Goal: Task Accomplishment & Management: Manage account settings

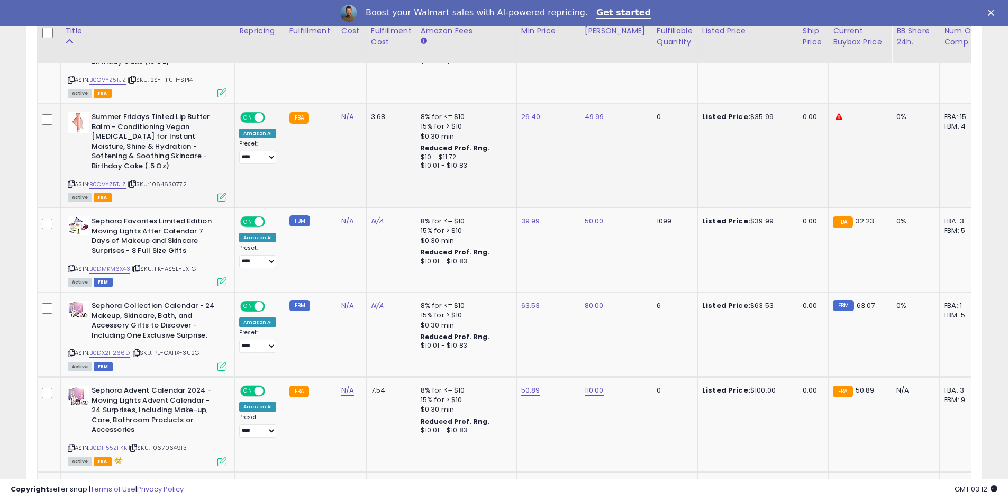
scroll to position [635, 0]
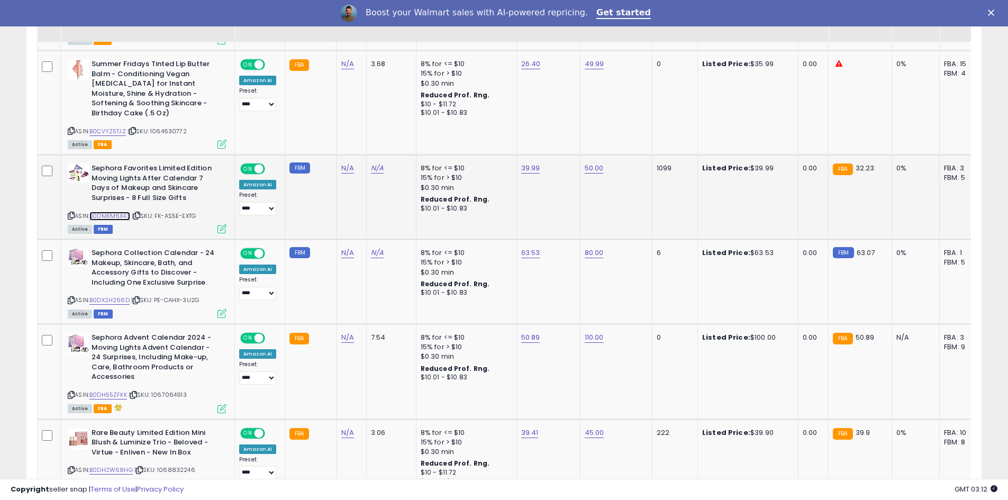
click at [120, 212] on link "B0DMKM6X43" at bounding box center [109, 216] width 41 height 9
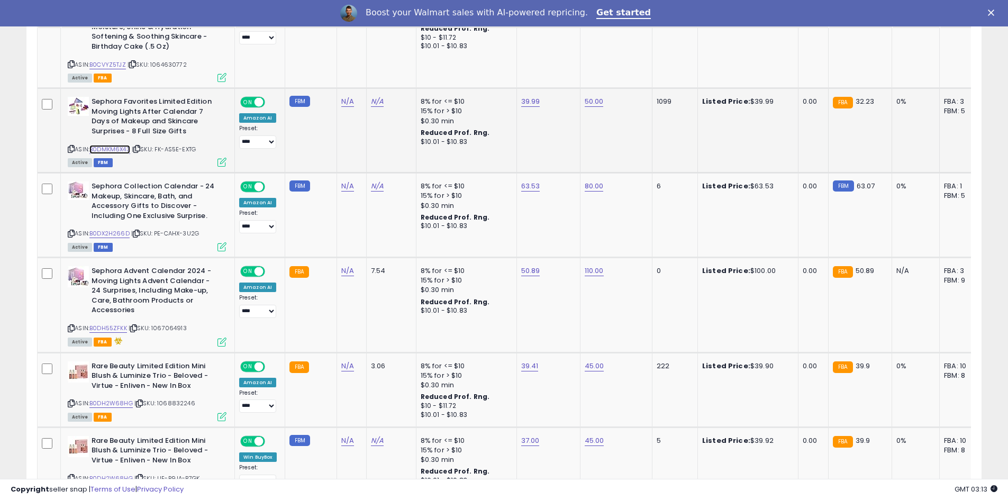
scroll to position [741, 0]
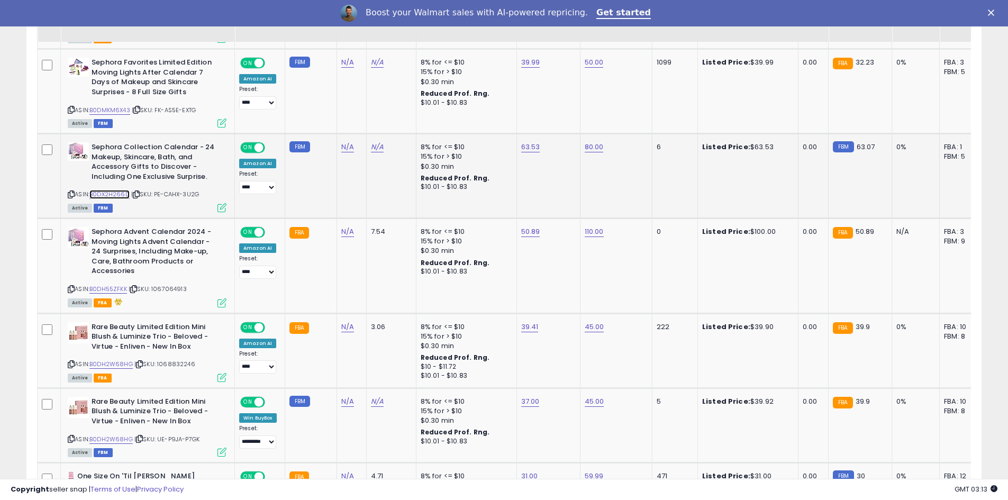
click at [113, 190] on link "B0DX2H266D" at bounding box center [109, 194] width 40 height 9
click at [527, 142] on link "63.53" at bounding box center [530, 147] width 19 height 11
drag, startPoint x: 498, startPoint y: 97, endPoint x: 457, endPoint y: 98, distance: 40.8
click at [457, 98] on input "*****" at bounding box center [498, 102] width 94 height 18
type input "**"
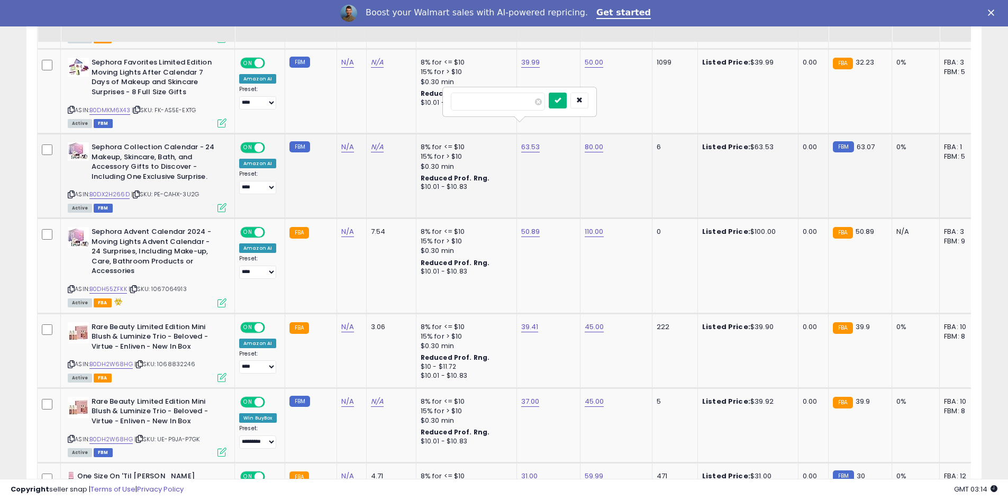
click at [561, 102] on icon "submit" at bounding box center [558, 100] width 6 height 6
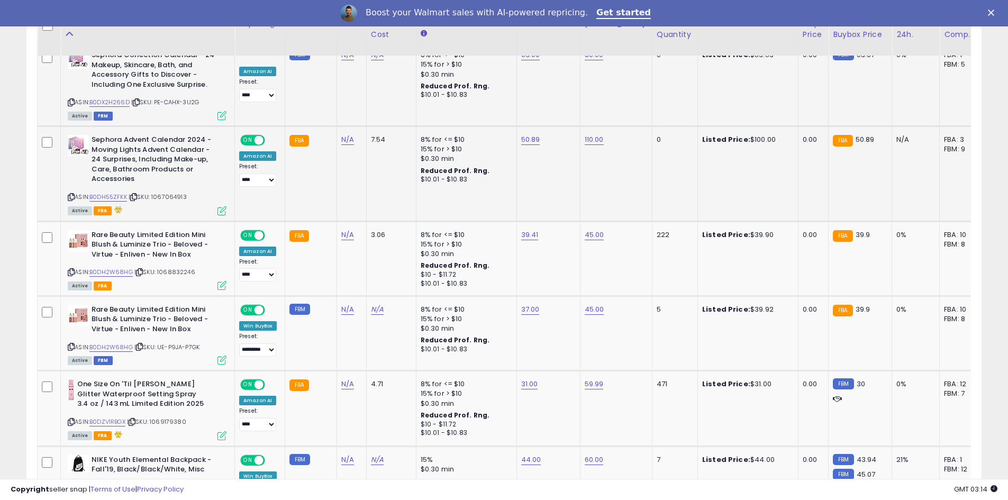
scroll to position [847, 0]
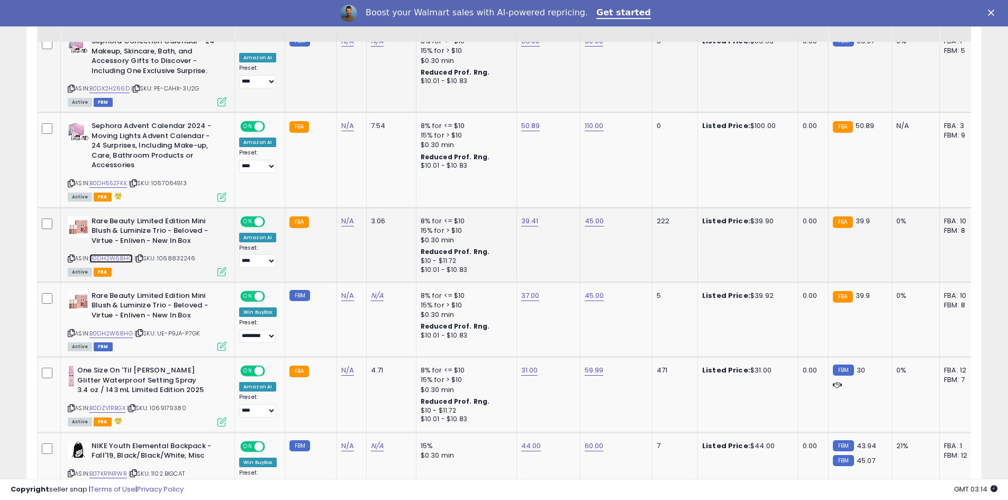
click at [106, 254] on link "B0DH2W68HG" at bounding box center [110, 258] width 43 height 9
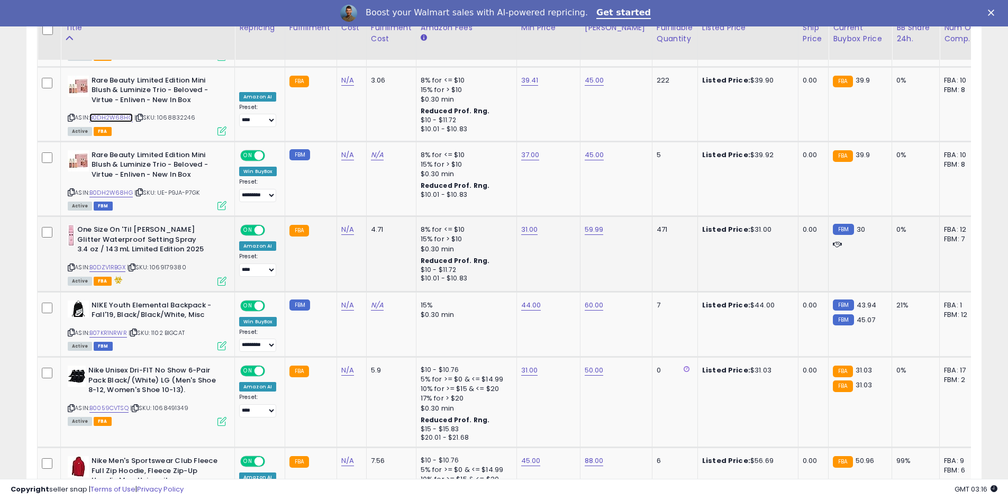
scroll to position [1006, 0]
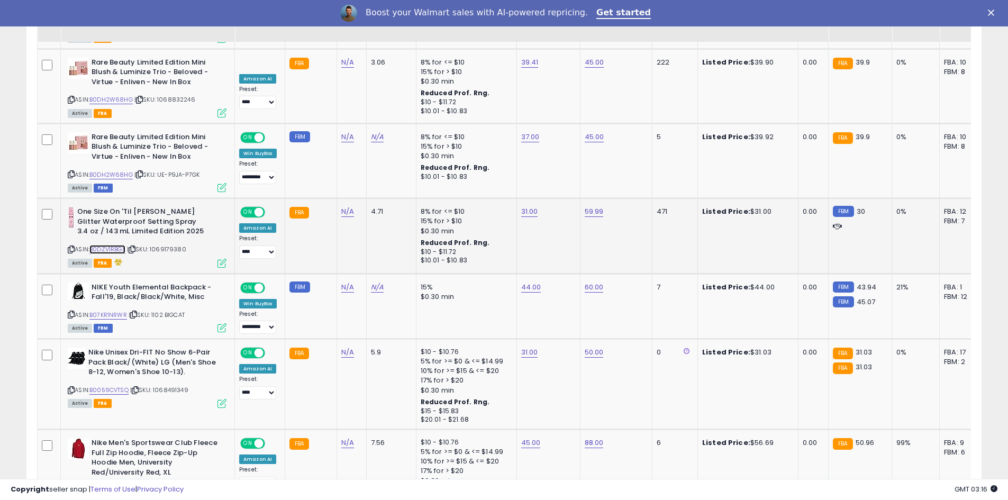
click at [109, 245] on link "B0DZV1RBGX" at bounding box center [107, 249] width 36 height 9
click at [529, 206] on link "31.00" at bounding box center [529, 211] width 17 height 11
drag, startPoint x: 487, startPoint y: 149, endPoint x: 450, endPoint y: 146, distance: 36.6
click at [450, 146] on div "*****" at bounding box center [519, 156] width 152 height 28
type input "*****"
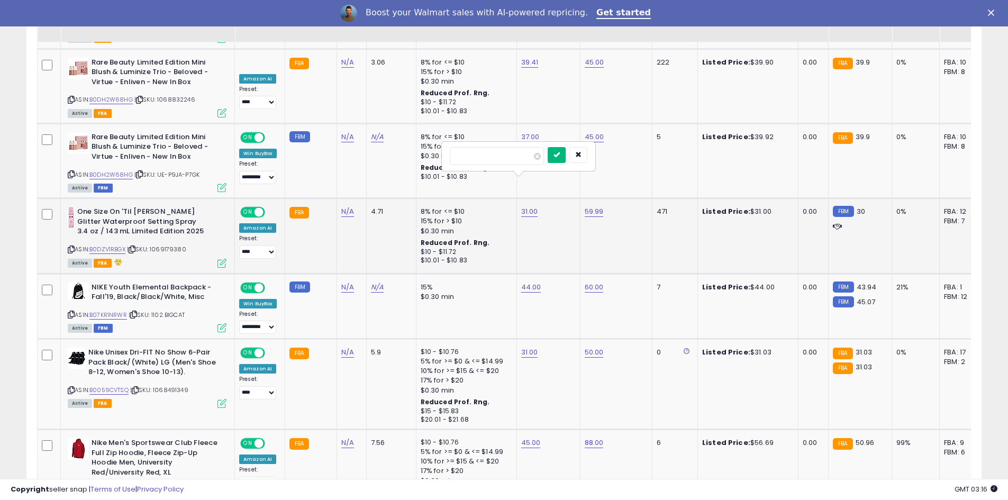
click at [566, 154] on button "submit" at bounding box center [557, 155] width 18 height 16
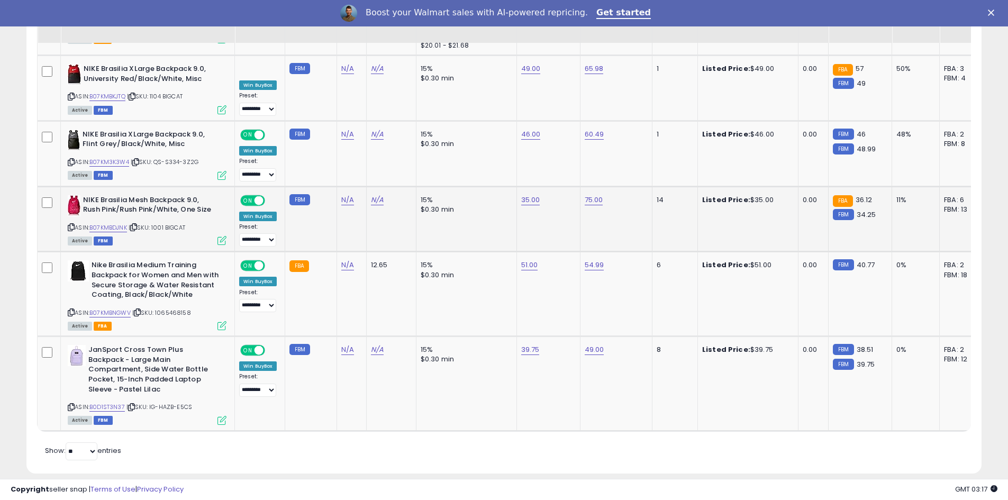
scroll to position [1472, 0]
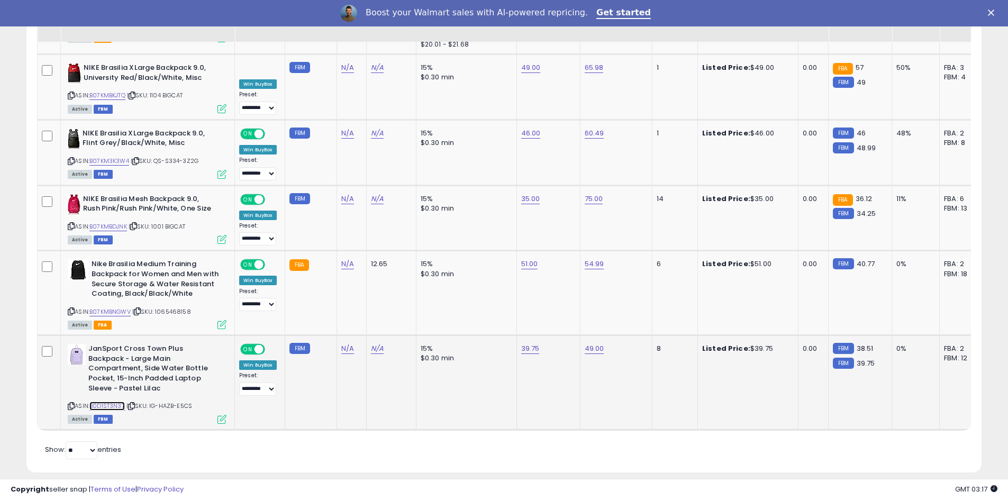
click at [116, 402] on link "B0D1ST3N37" at bounding box center [106, 406] width 35 height 9
click at [527, 344] on link "39.75" at bounding box center [530, 349] width 19 height 11
drag, startPoint x: 501, startPoint y: 301, endPoint x: 453, endPoint y: 298, distance: 48.8
click at [453, 298] on input "*****" at bounding box center [498, 303] width 94 height 18
type input "**"
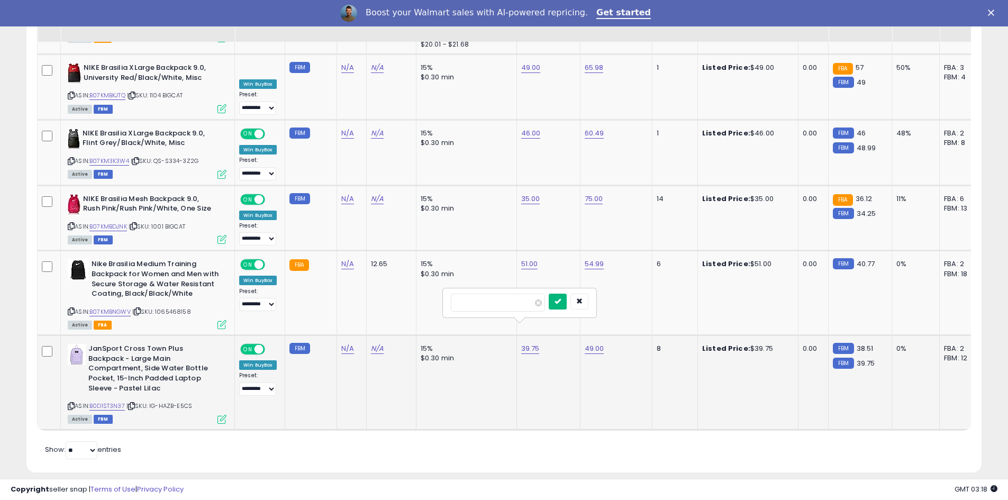
click at [561, 301] on icon "submit" at bounding box center [558, 301] width 6 height 6
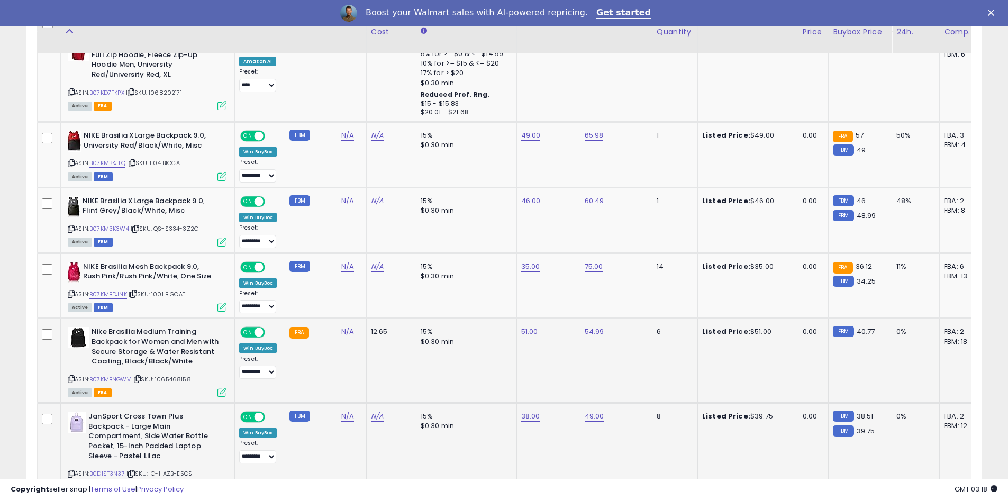
scroll to position [1419, 0]
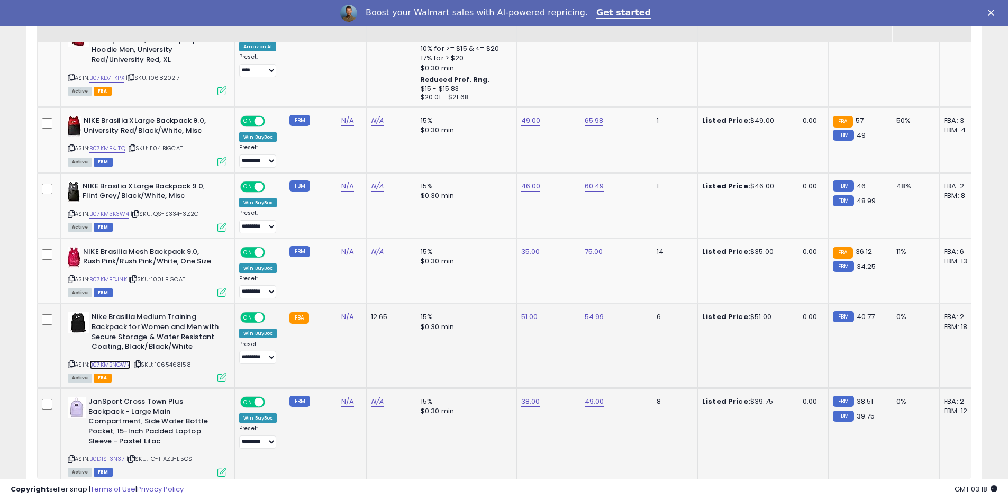
click at [110, 361] on link "B07KMBNGWV" at bounding box center [109, 365] width 41 height 9
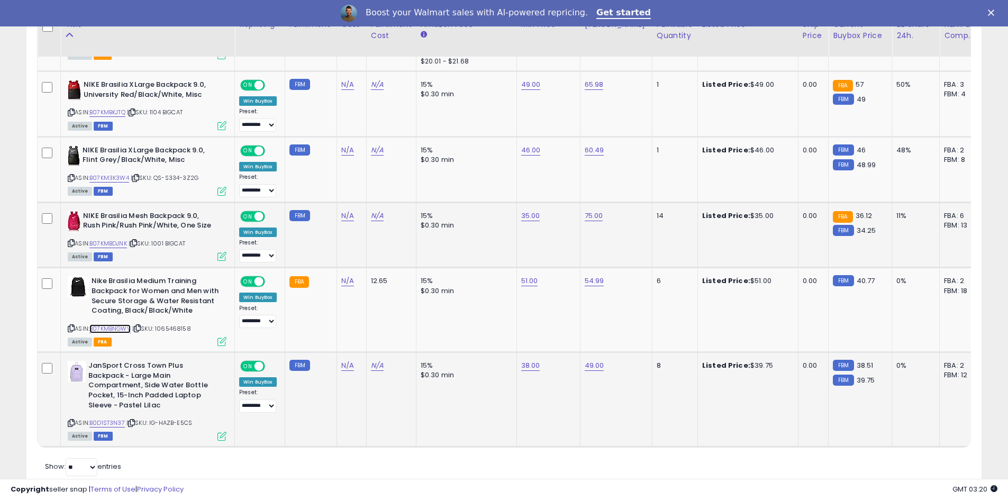
scroll to position [1472, 0]
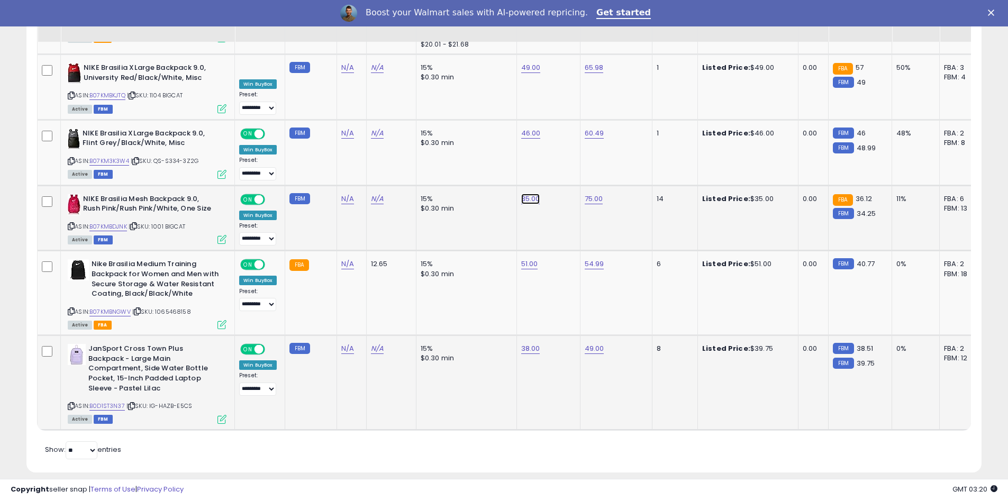
click at [523, 194] on link "35.00" at bounding box center [530, 199] width 19 height 11
drag, startPoint x: 473, startPoint y: 142, endPoint x: 440, endPoint y: 139, distance: 33.5
type input "**"
click at [567, 144] on button "submit" at bounding box center [558, 142] width 18 height 16
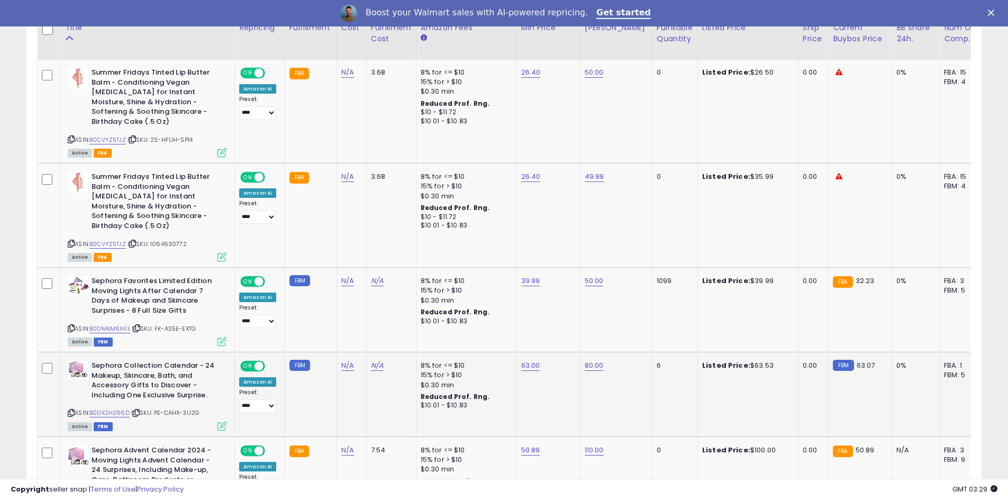
scroll to position [519, 0]
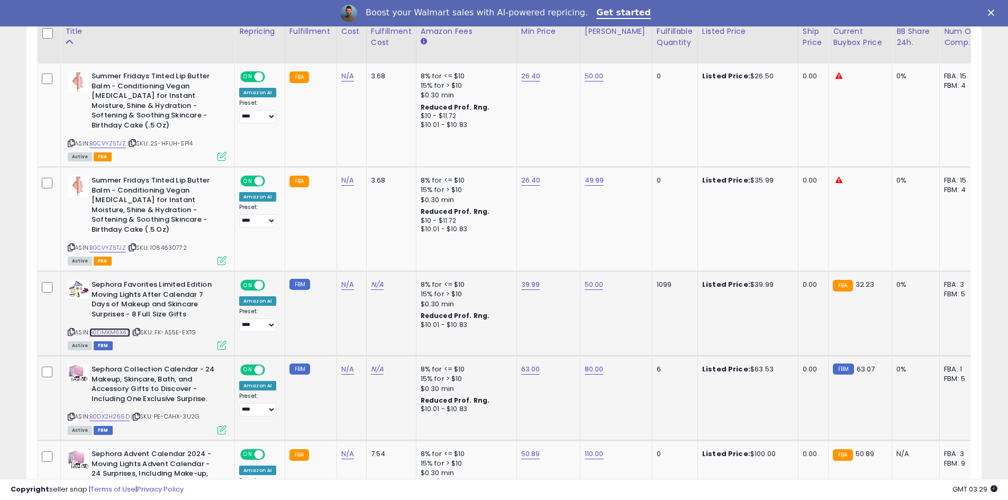
click at [115, 328] on link "B0DMKM6X43" at bounding box center [109, 332] width 41 height 9
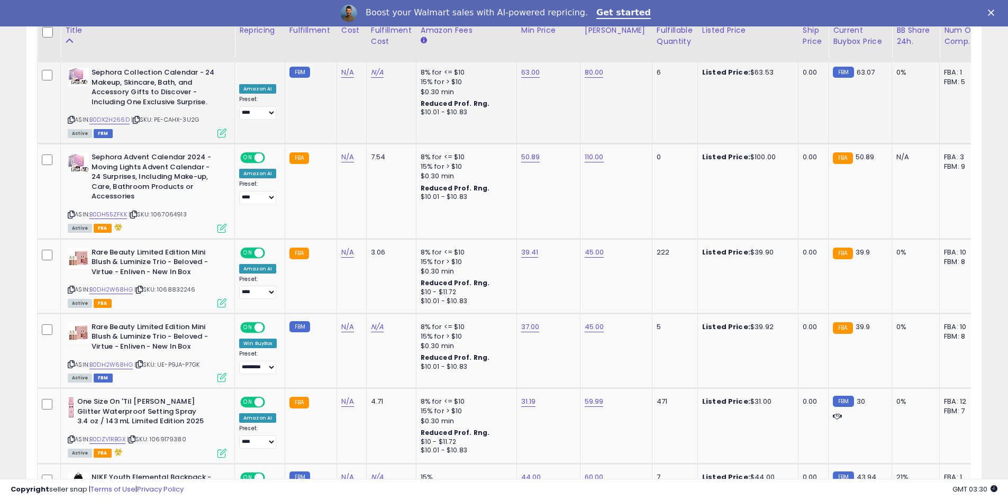
scroll to position [784, 0]
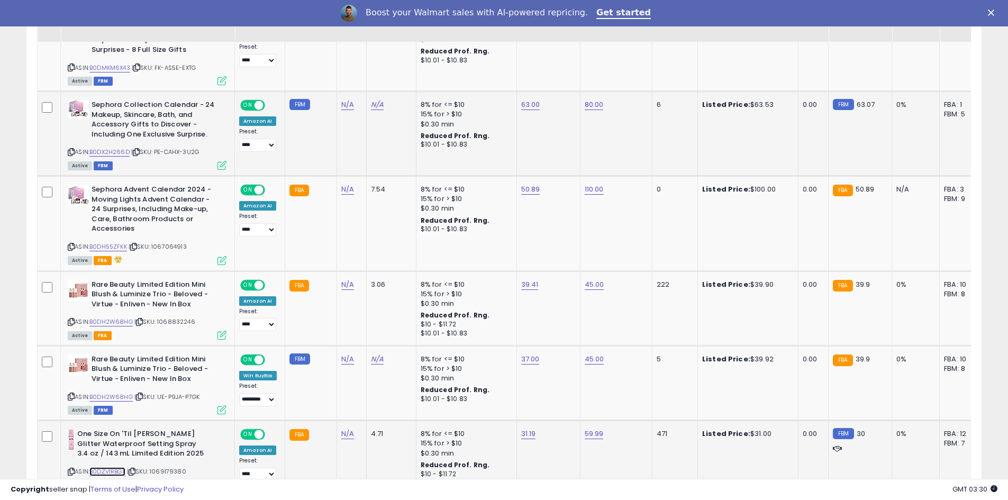
click at [121, 467] on link "B0DZV1RBGX" at bounding box center [107, 471] width 36 height 9
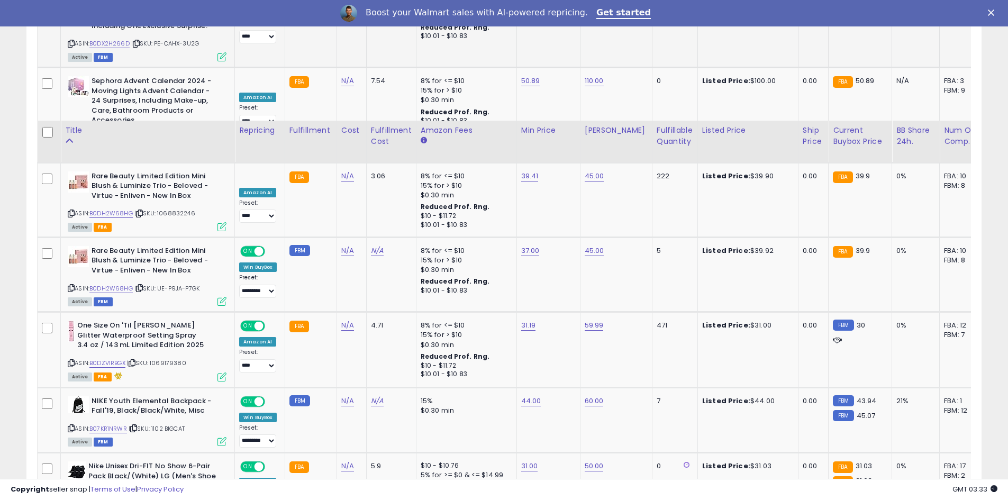
scroll to position [889, 0]
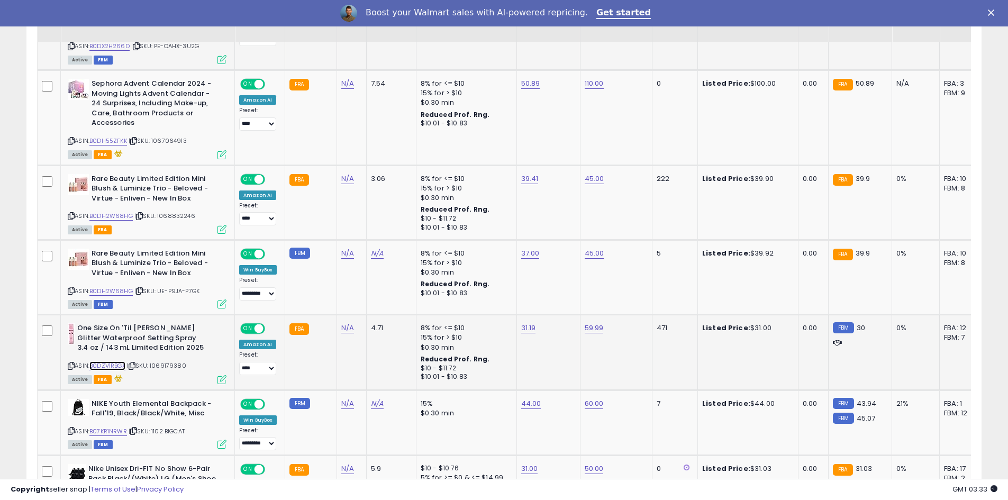
click at [118, 362] on link "B0DZV1RBGX" at bounding box center [107, 366] width 36 height 9
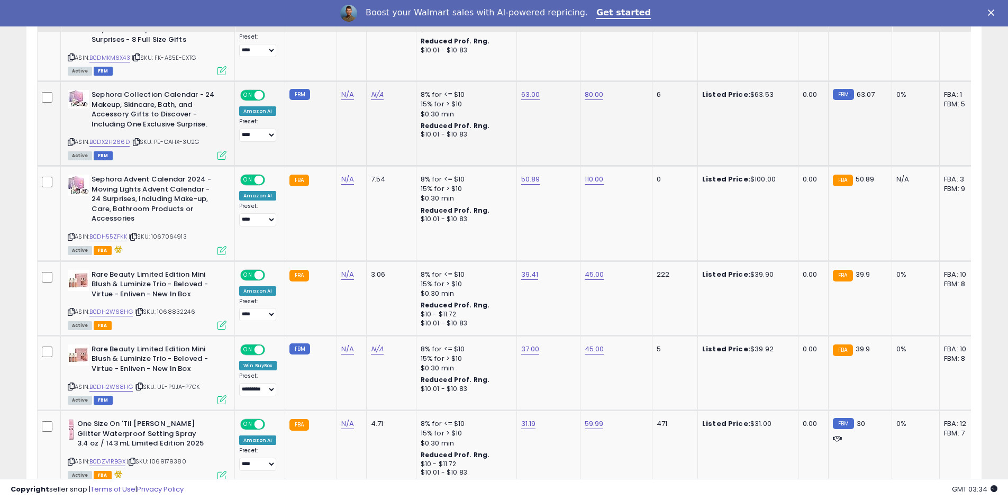
scroll to position [784, 0]
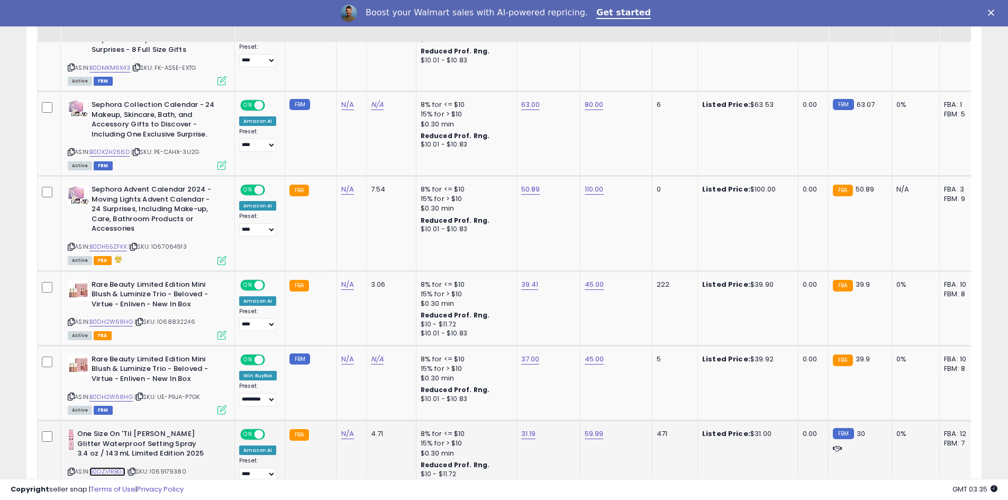
click at [111, 467] on link "B0DZV1RBGX" at bounding box center [107, 471] width 36 height 9
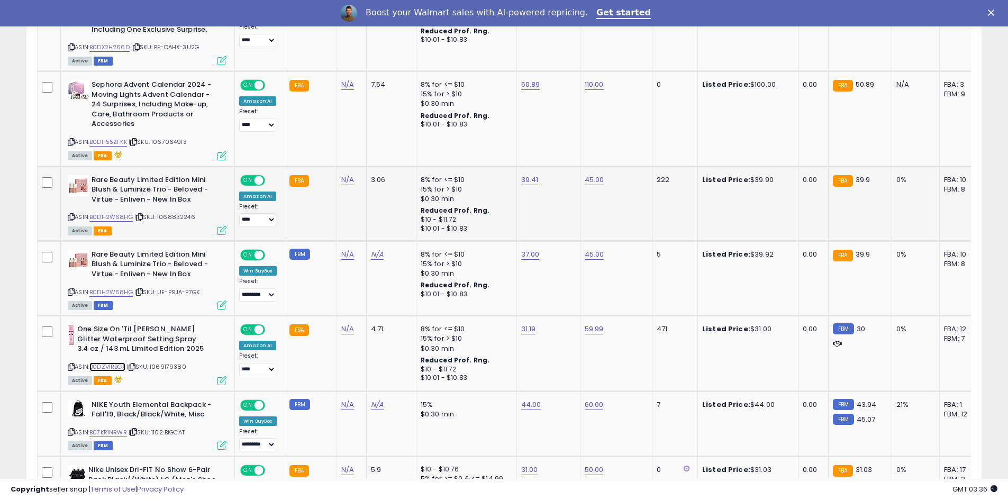
scroll to position [889, 0]
